Goal: Check status: Check status

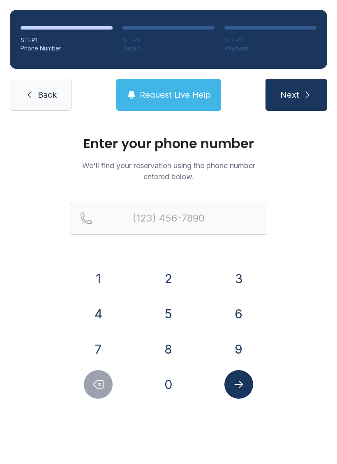
click at [101, 346] on button "7" at bounding box center [98, 349] width 29 height 29
click at [102, 313] on button "4" at bounding box center [98, 314] width 29 height 29
click at [163, 383] on button "0" at bounding box center [168, 384] width 29 height 29
click at [229, 289] on button "3" at bounding box center [238, 278] width 29 height 29
click at [103, 271] on button "1" at bounding box center [98, 278] width 29 height 29
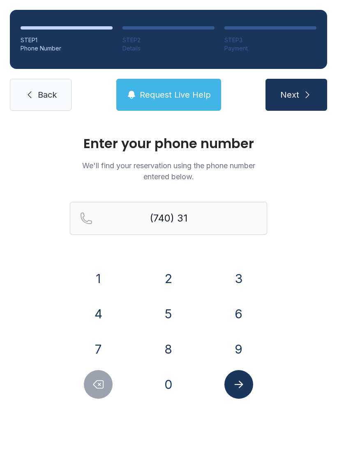
click at [180, 377] on button "0" at bounding box center [168, 384] width 29 height 29
click at [172, 284] on button "2" at bounding box center [168, 278] width 29 height 29
click at [102, 312] on button "4" at bounding box center [98, 314] width 29 height 29
click at [233, 266] on button "3" at bounding box center [238, 278] width 29 height 29
click at [241, 354] on button "9" at bounding box center [238, 349] width 29 height 29
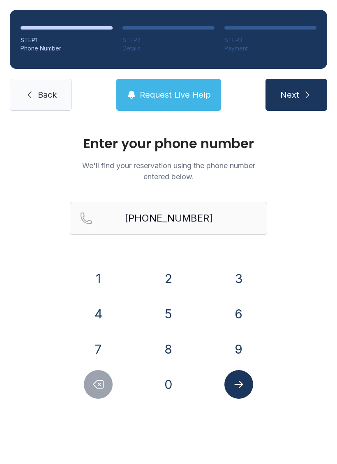
click at [243, 384] on icon "Submit lookup form" at bounding box center [238, 384] width 12 height 12
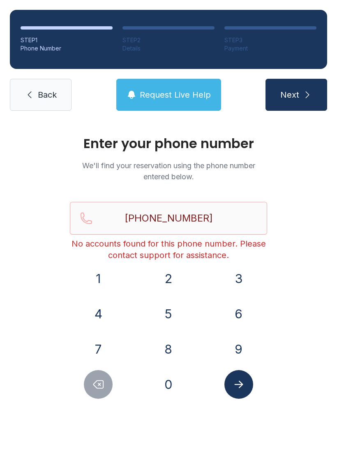
click at [305, 94] on icon "submit" at bounding box center [307, 95] width 10 height 10
click at [102, 374] on button "Delete number" at bounding box center [98, 384] width 29 height 29
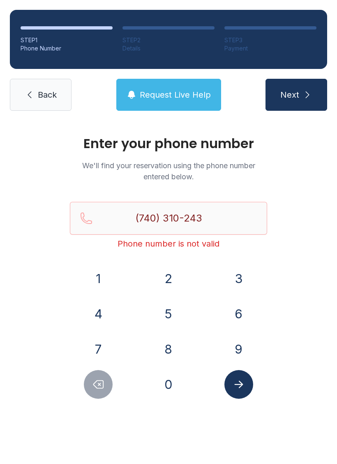
click at [102, 374] on button "Delete number" at bounding box center [98, 384] width 29 height 29
click at [103, 391] on button "Delete number" at bounding box center [98, 384] width 29 height 29
click at [102, 391] on button "Delete number" at bounding box center [98, 384] width 29 height 29
click at [102, 398] on button "Delete number" at bounding box center [98, 384] width 29 height 29
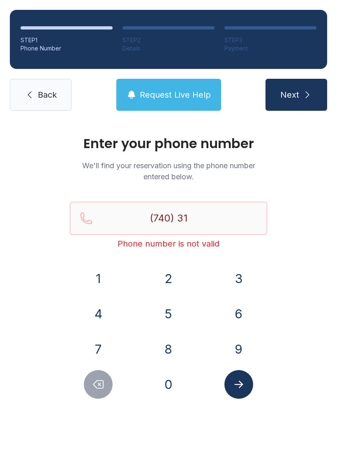
type input "(740) 3"
click at [107, 408] on div "Enter your phone number We'll find your reservation using the phone number ente…" at bounding box center [168, 276] width 337 height 311
